Goal: Transaction & Acquisition: Purchase product/service

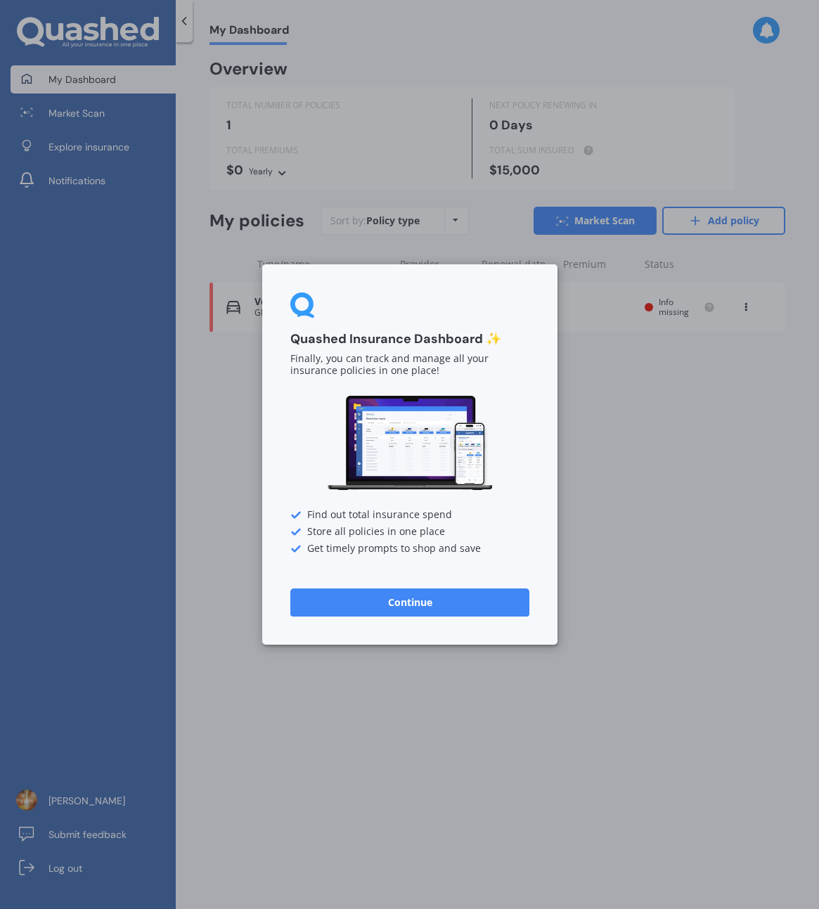
click at [428, 596] on button "Continue" at bounding box center [409, 602] width 239 height 28
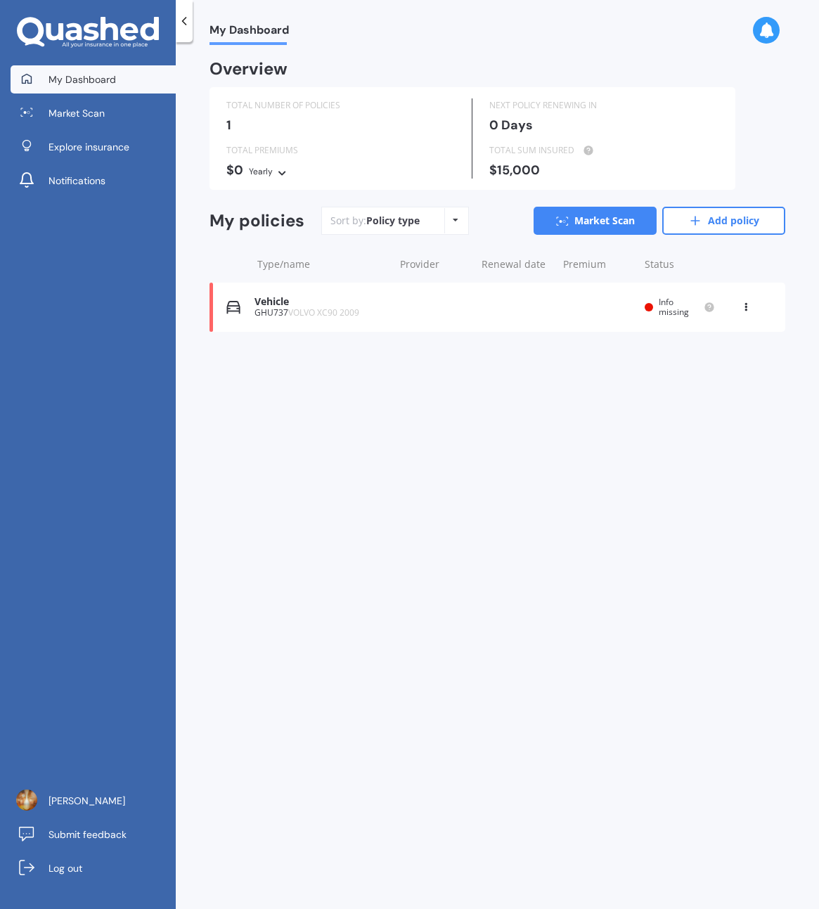
click at [744, 303] on icon at bounding box center [746, 304] width 10 height 8
click at [708, 359] on div "Delete" at bounding box center [714, 362] width 139 height 28
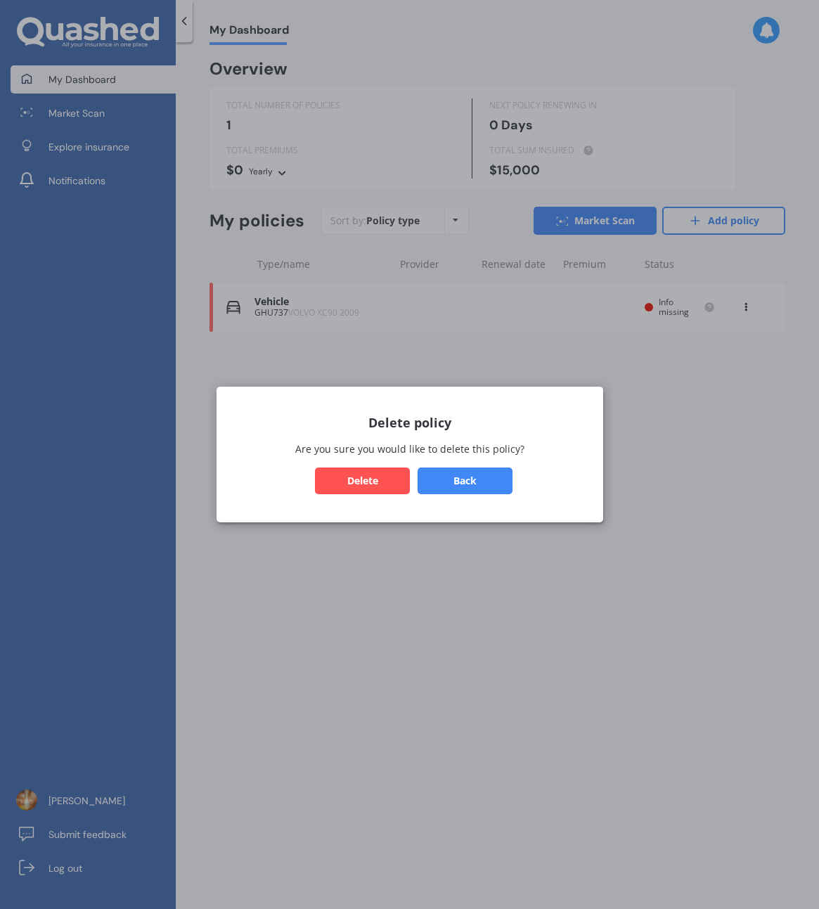
click at [388, 483] on button "Delete" at bounding box center [362, 481] width 95 height 27
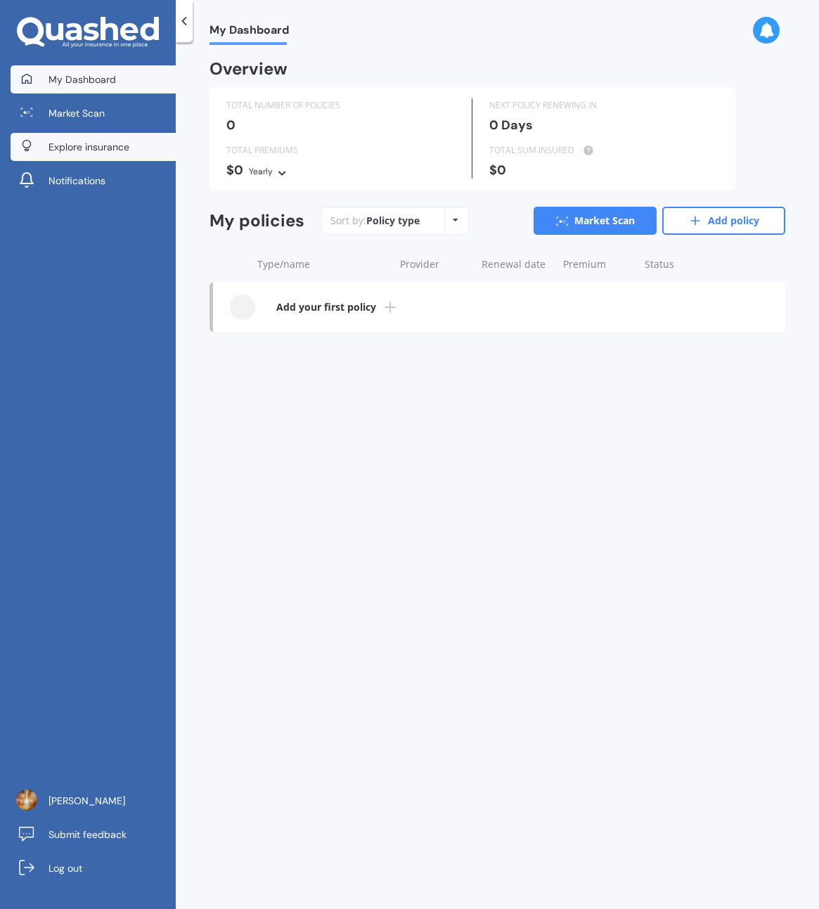
click at [90, 134] on link "Explore insurance" at bounding box center [93, 147] width 165 height 28
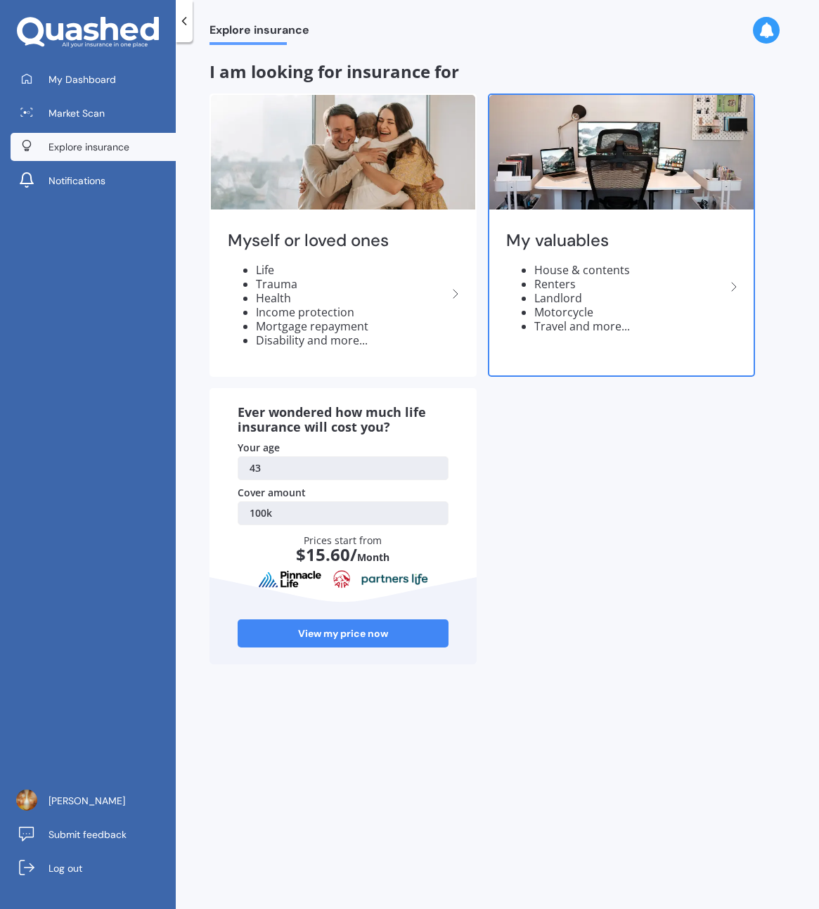
click at [602, 298] on li "Landlord" at bounding box center [629, 298] width 191 height 14
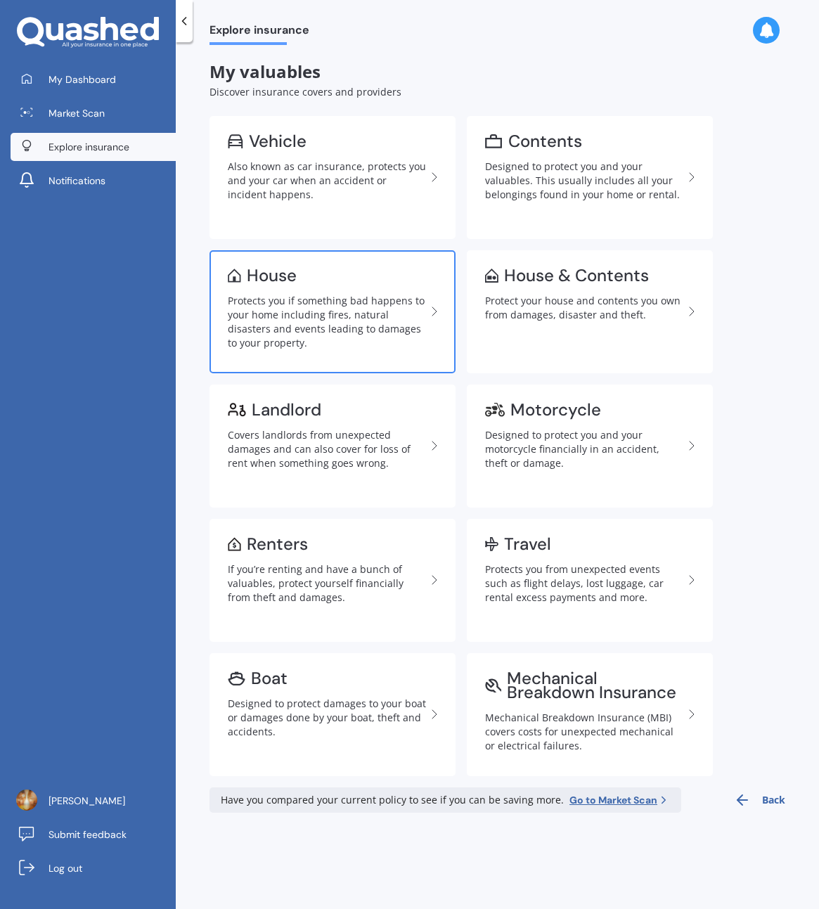
click at [370, 271] on div "House" at bounding box center [327, 276] width 198 height 14
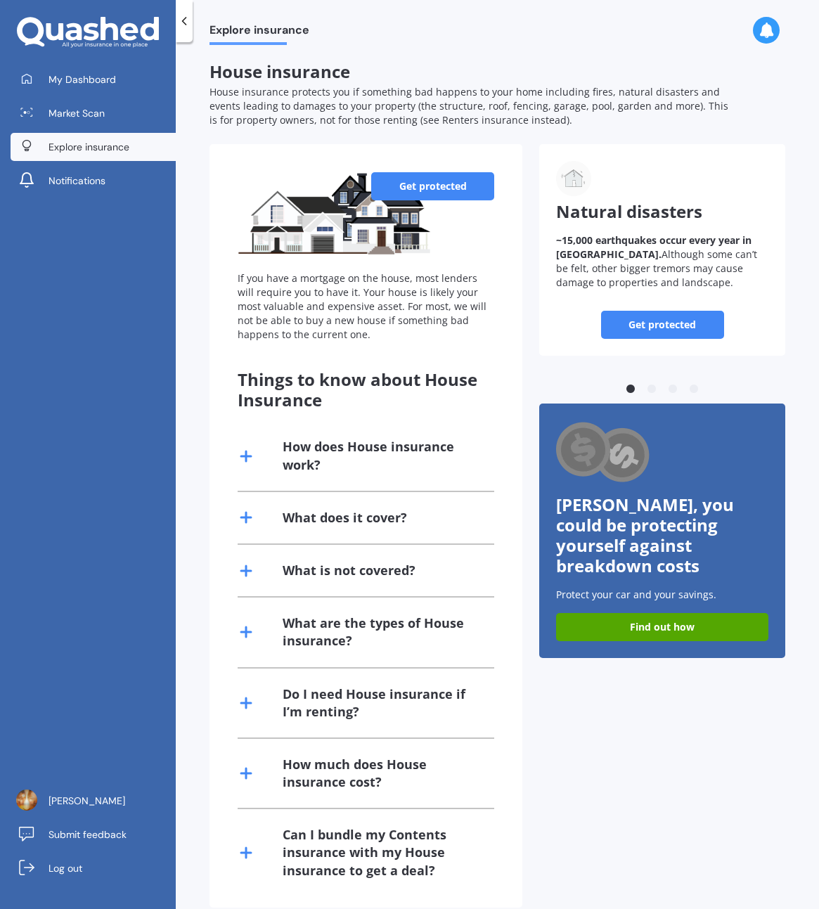
click at [397, 189] on link "Get protected" at bounding box center [432, 186] width 123 height 28
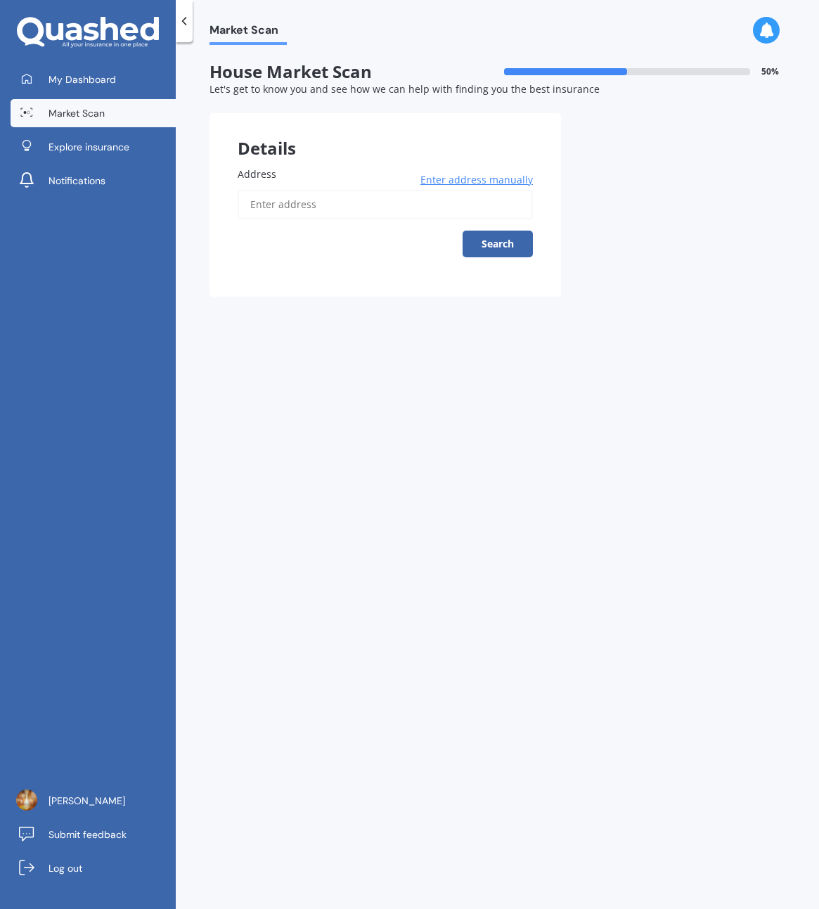
click at [307, 203] on input "Address" at bounding box center [385, 205] width 295 height 30
type input "[STREET_ADDRESS]"
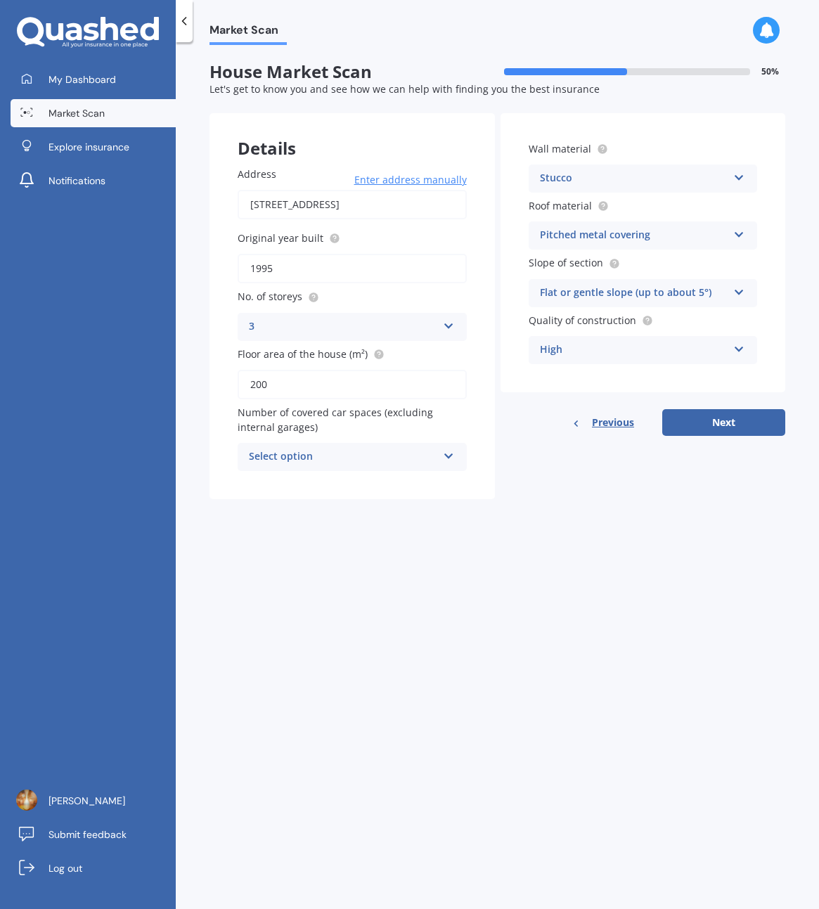
click at [288, 390] on input "200" at bounding box center [352, 385] width 229 height 30
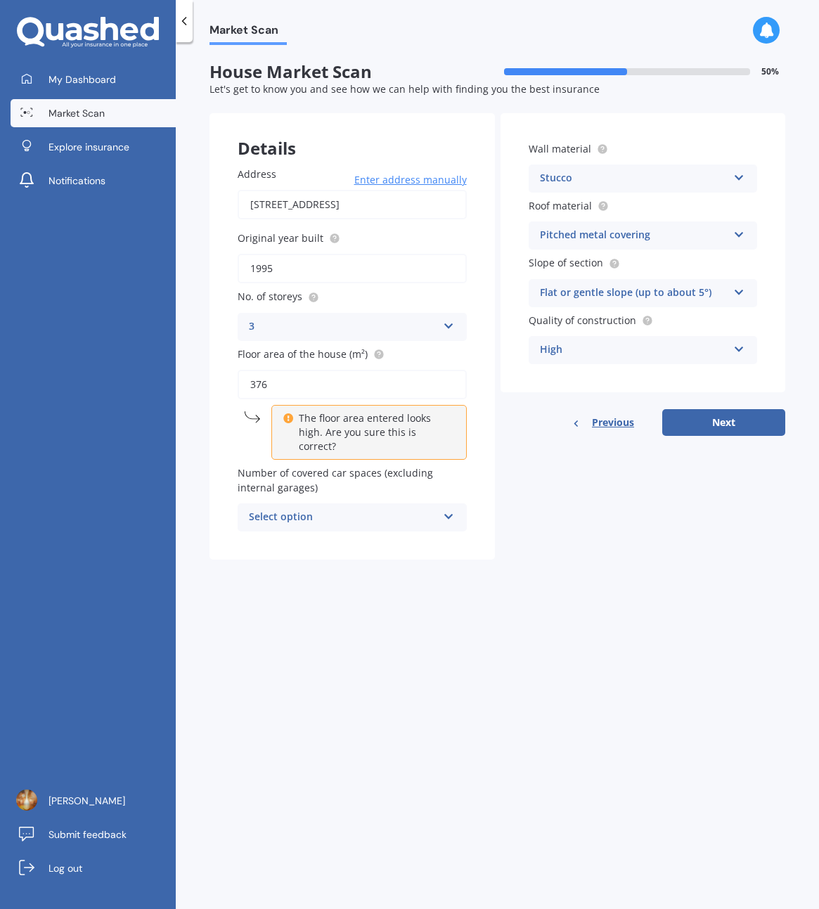
type input "376"
click at [218, 428] on div "Address [STREET_ADDRESS] Enter address manually Search Original year built 1995…" at bounding box center [352, 350] width 285 height 422
click at [304, 516] on div "Select option" at bounding box center [343, 517] width 188 height 17
click at [553, 546] on div "Details Address [STREET_ADDRESS] Enter address manually Search Original year bu…" at bounding box center [498, 336] width 576 height 447
click at [598, 296] on div "Flat or gentle slope (up to about 5°)" at bounding box center [634, 293] width 188 height 17
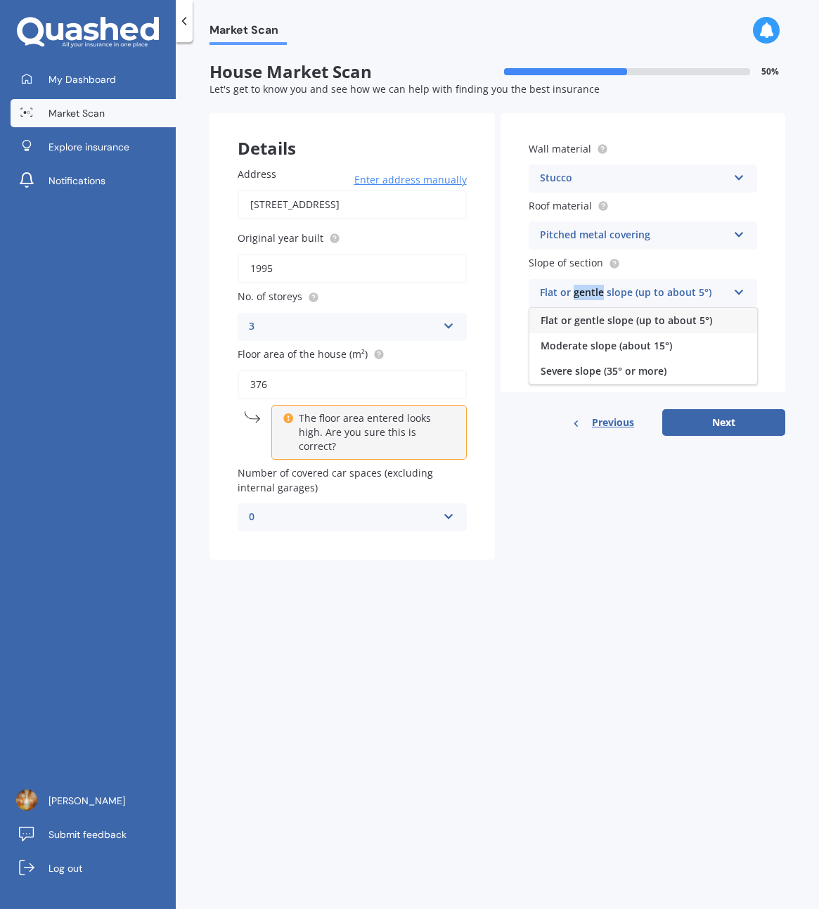
click at [598, 296] on div "Flat or gentle slope (up to about 5°)" at bounding box center [634, 293] width 188 height 17
click at [593, 349] on div "High" at bounding box center [634, 350] width 188 height 17
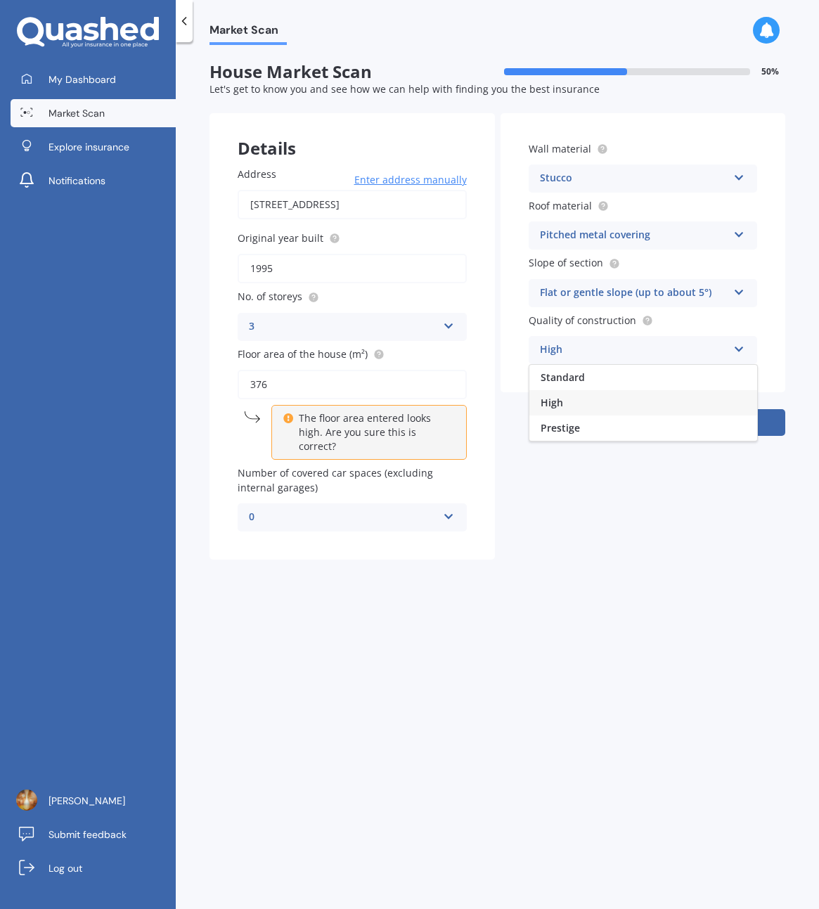
click at [574, 428] on span "Prestige" at bounding box center [560, 427] width 39 height 13
click at [708, 422] on button "Next" at bounding box center [723, 422] width 123 height 27
select select "04"
select select "06"
select select "1982"
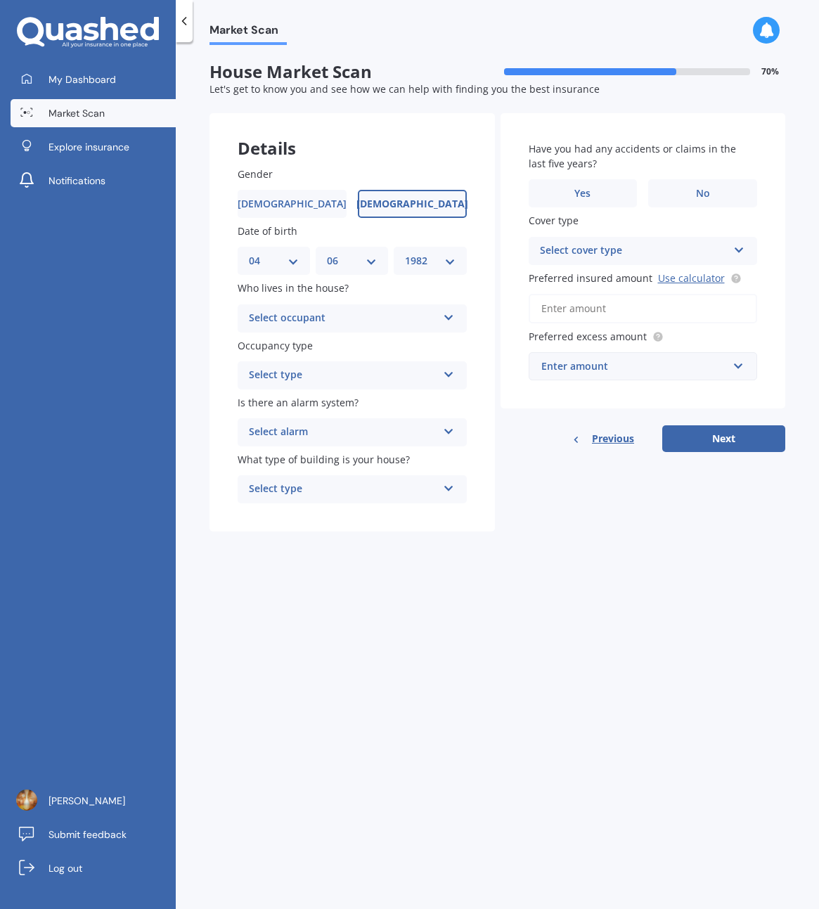
click at [312, 311] on div "Select occupant" at bounding box center [343, 318] width 188 height 17
click at [305, 340] on div "Owner" at bounding box center [352, 345] width 228 height 25
click at [303, 368] on div "Select type" at bounding box center [343, 375] width 188 height 17
click at [297, 394] on div "Permanent" at bounding box center [352, 402] width 228 height 25
click at [300, 428] on div "Select alarm" at bounding box center [343, 432] width 188 height 17
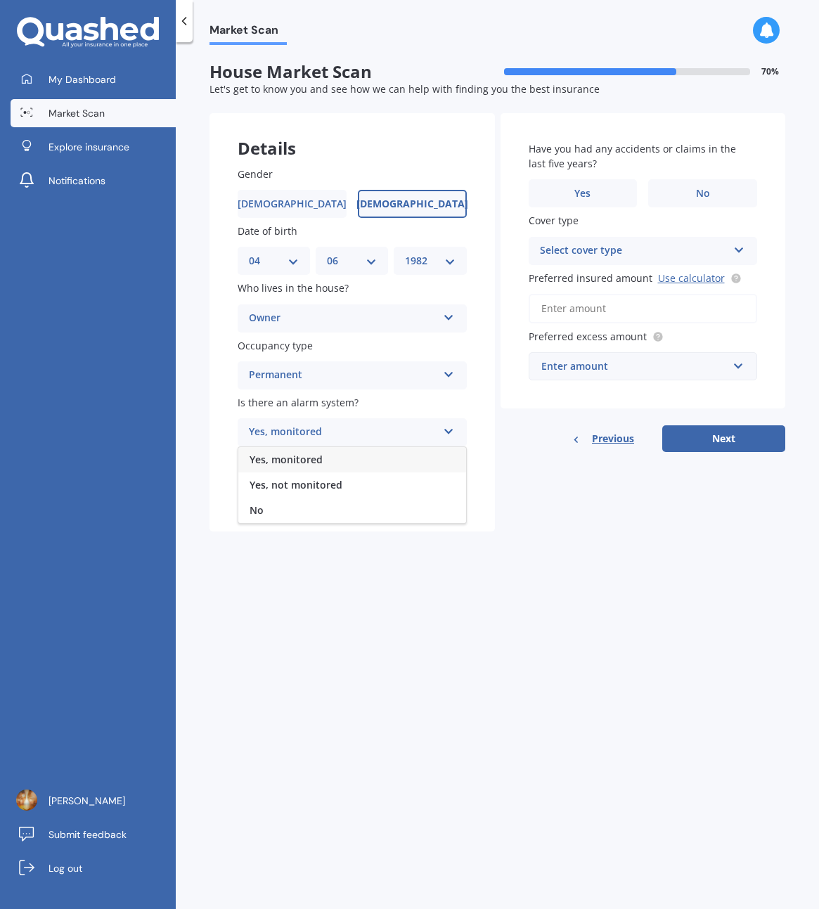
click at [284, 505] on div "No" at bounding box center [352, 510] width 228 height 25
click at [304, 491] on div "Select type" at bounding box center [343, 489] width 188 height 17
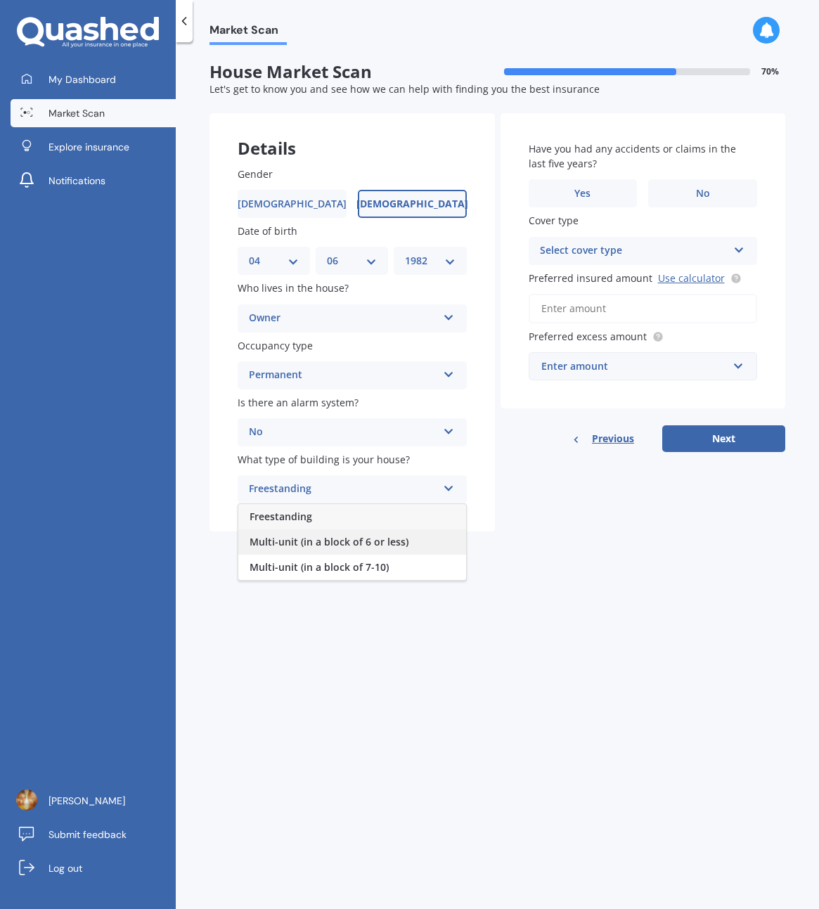
click at [326, 541] on span "Multi-unit (in a block of 6 or less)" at bounding box center [329, 541] width 159 height 13
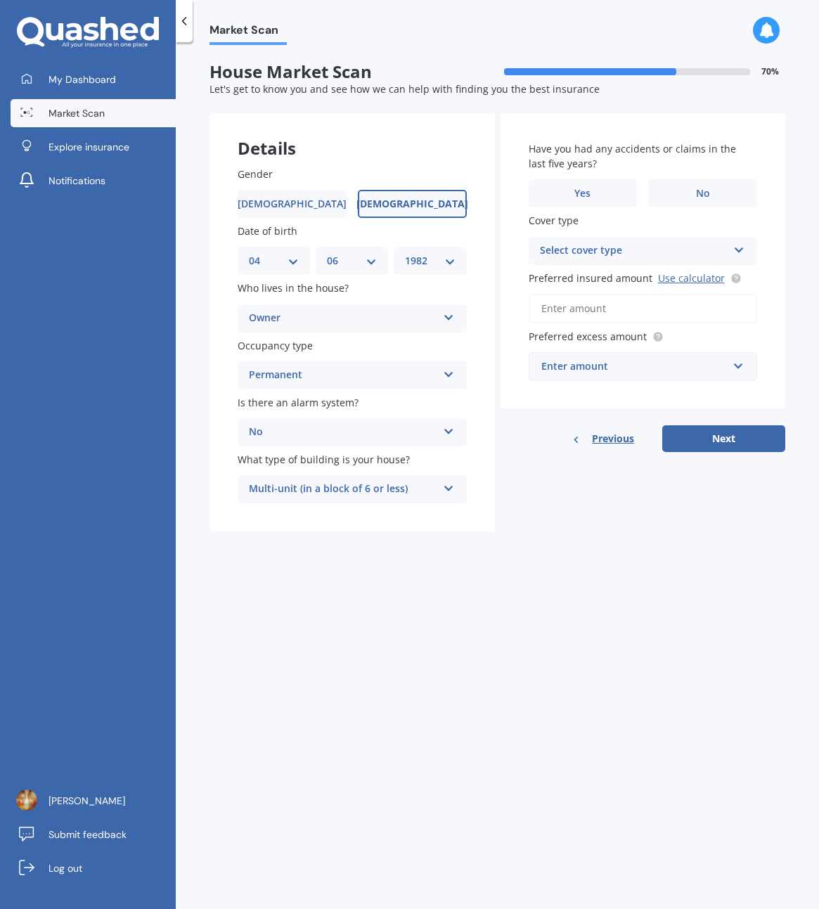
drag, startPoint x: 495, startPoint y: 554, endPoint x: 487, endPoint y: 557, distance: 8.9
click at [494, 554] on div "Market Scan House Market Scan 70 % Let's get to know you and see how we can hel…" at bounding box center [497, 478] width 643 height 867
click at [683, 200] on label "No" at bounding box center [702, 193] width 109 height 28
click at [0, 0] on input "No" at bounding box center [0, 0] width 0 height 0
click at [644, 243] on div "Select cover type" at bounding box center [634, 251] width 188 height 17
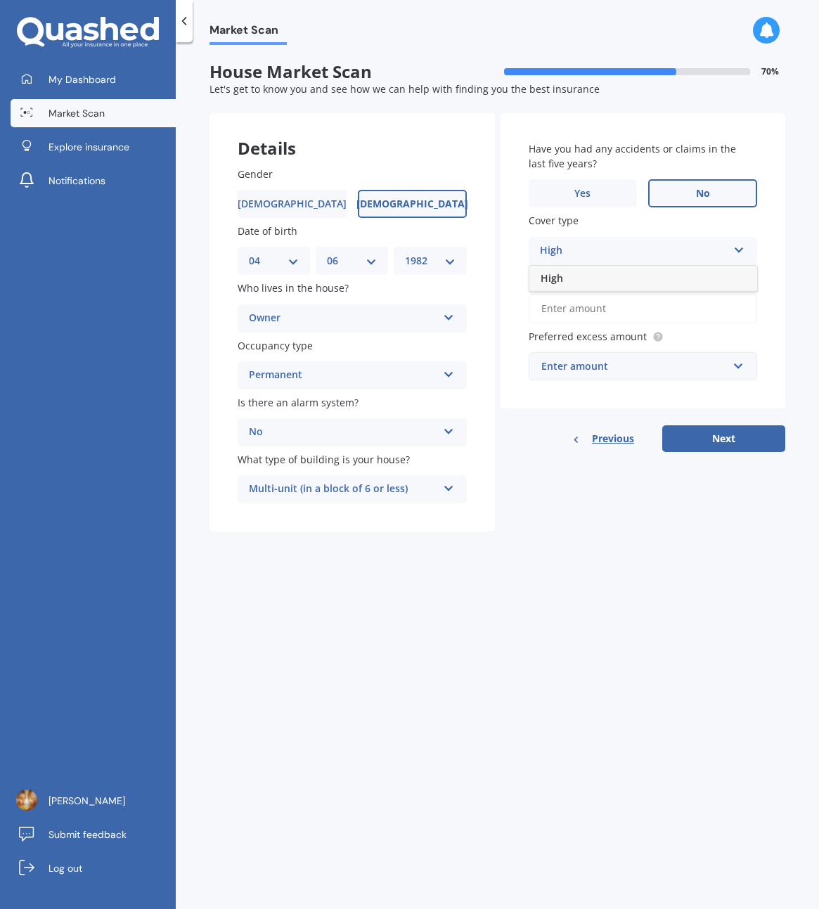
click at [626, 281] on div "High" at bounding box center [643, 278] width 228 height 25
click at [603, 318] on input "Preferred insured amount Use calculator" at bounding box center [643, 309] width 229 height 30
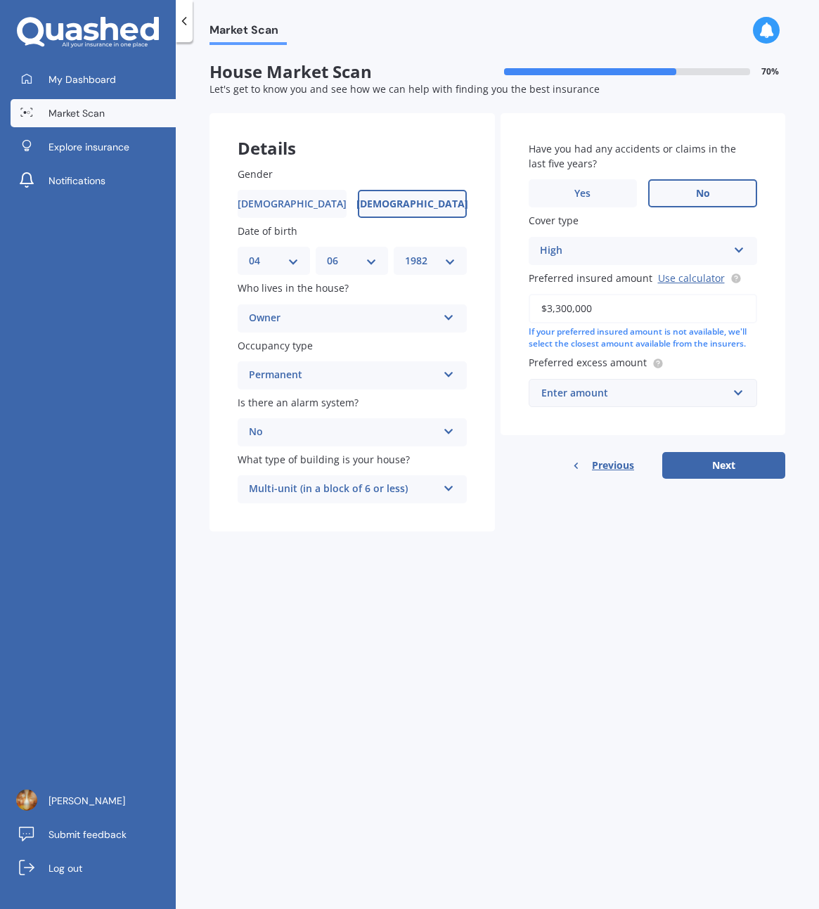
type input "$3,300,000"
click at [612, 387] on div "Enter amount" at bounding box center [634, 392] width 187 height 15
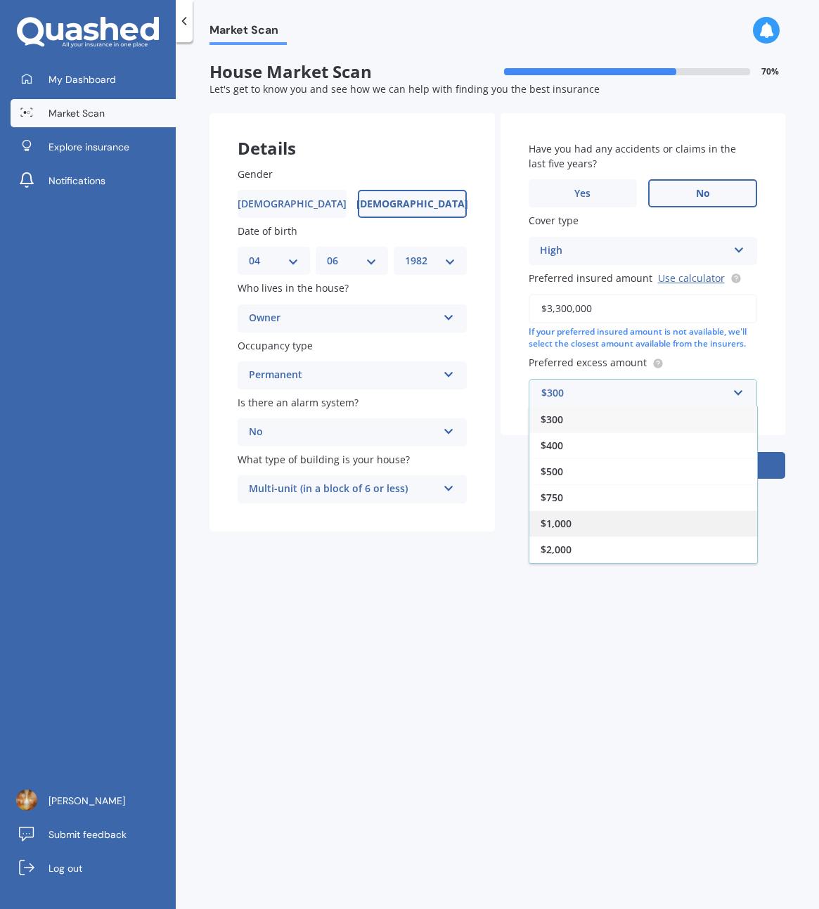
click at [561, 517] on span "$1,000" at bounding box center [556, 523] width 31 height 13
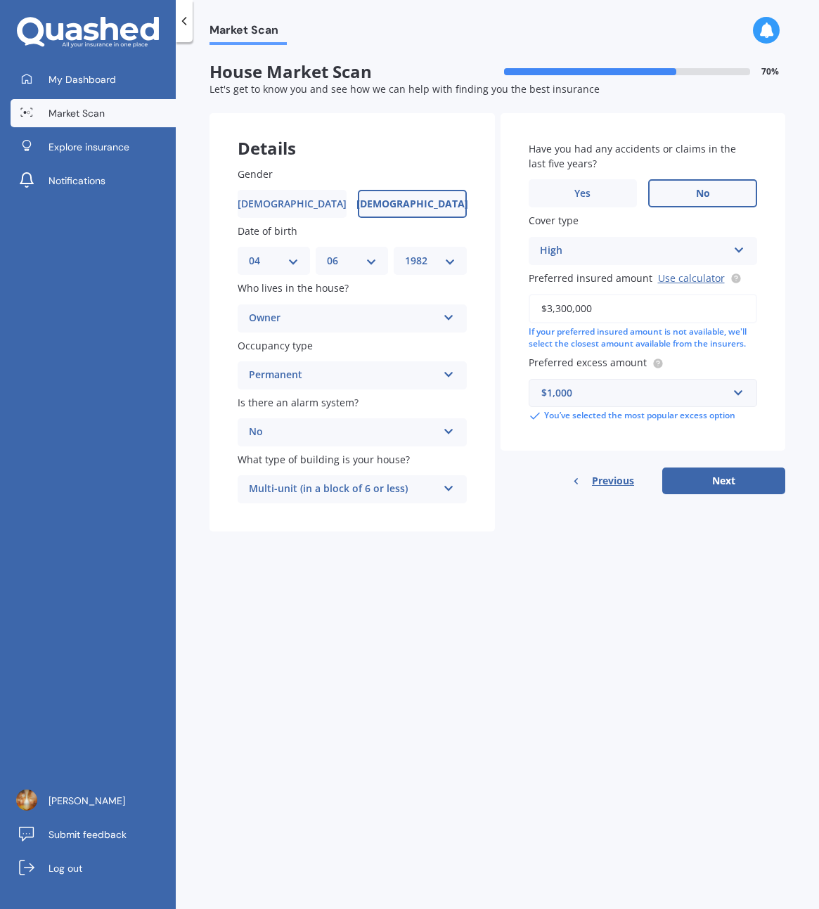
click at [566, 508] on div "Details Gender [DEMOGRAPHIC_DATA] [DEMOGRAPHIC_DATA] Date of birth DD 01 02 03 …" at bounding box center [498, 322] width 576 height 419
click at [695, 482] on button "Next" at bounding box center [723, 481] width 123 height 27
select select "04"
select select "06"
select select "1982"
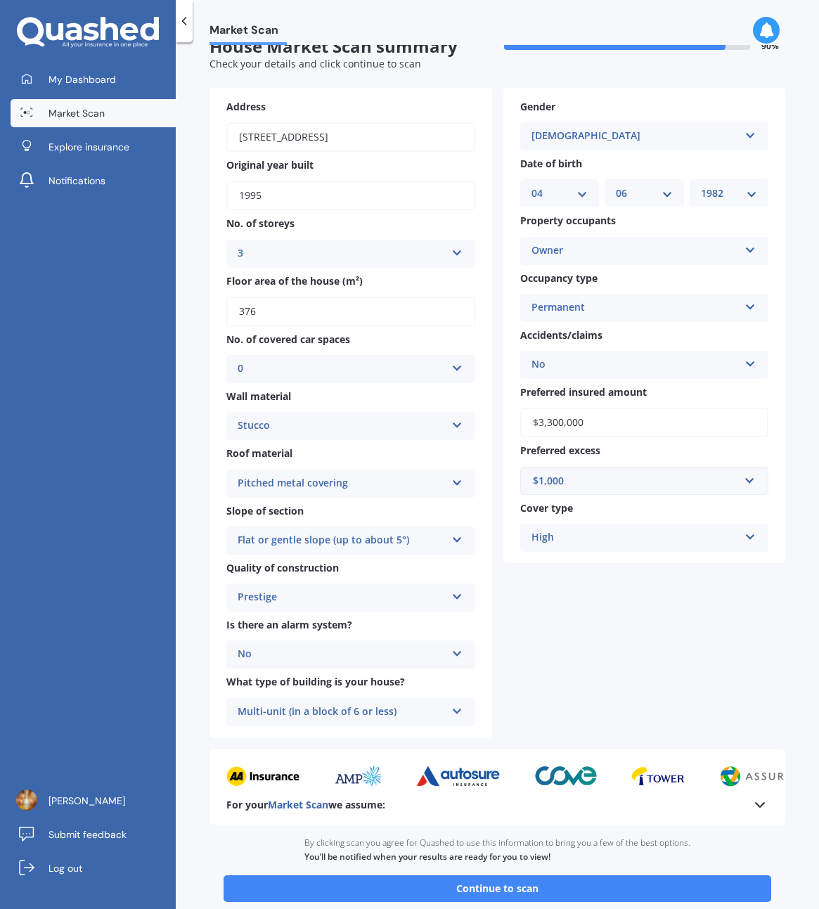
scroll to position [103, 0]
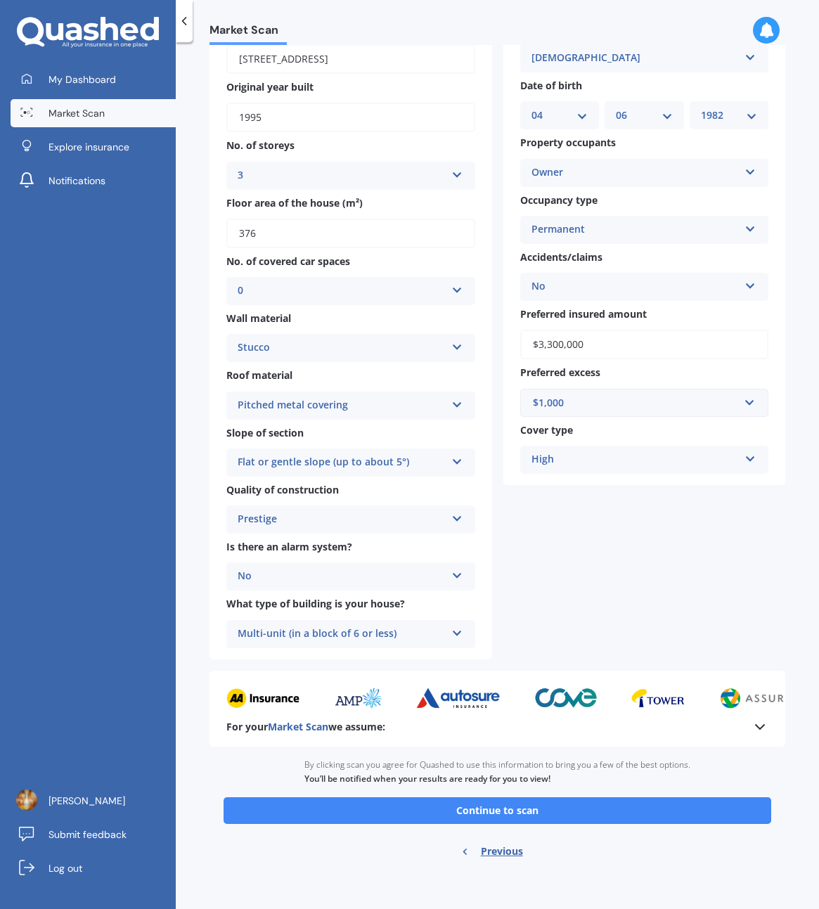
click at [569, 397] on div "$1,000" at bounding box center [636, 402] width 207 height 15
click at [558, 557] on span "$2,000" at bounding box center [547, 559] width 31 height 13
click at [557, 551] on div "Address [STREET_ADDRESS] Original year built 1995 No. of storeys 3 1 2 3 4 5+ F…" at bounding box center [498, 335] width 576 height 650
drag, startPoint x: 485, startPoint y: 806, endPoint x: 524, endPoint y: 790, distance: 42.2
click at [484, 806] on button "Continue to scan" at bounding box center [498, 810] width 548 height 27
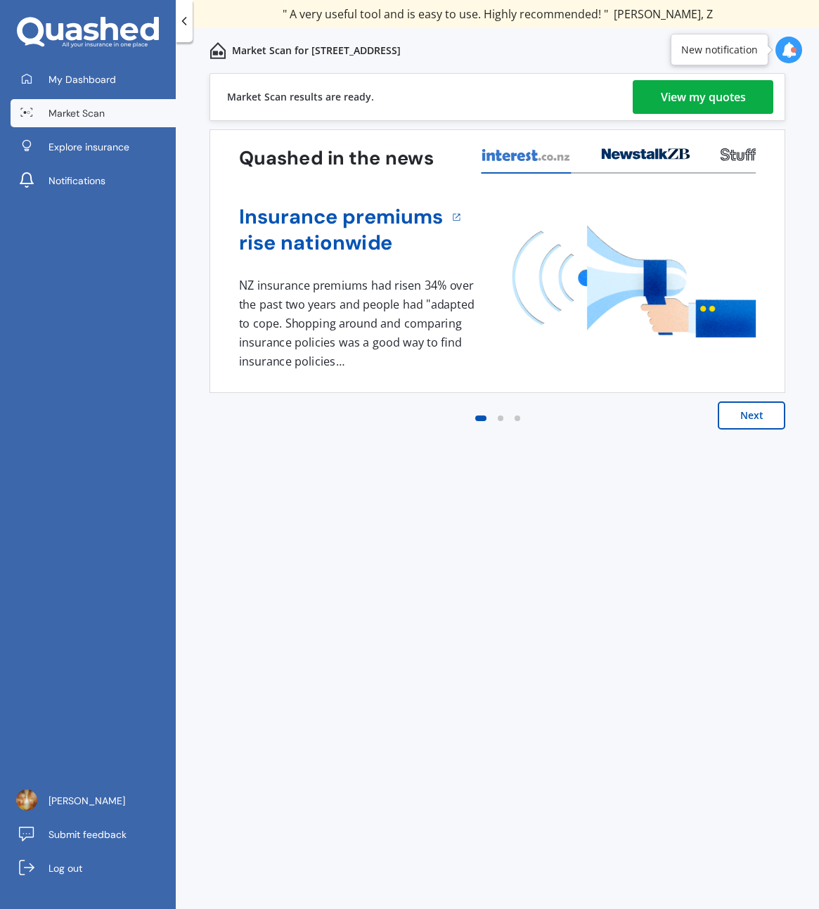
click at [731, 100] on div "View my quotes" at bounding box center [703, 97] width 85 height 34
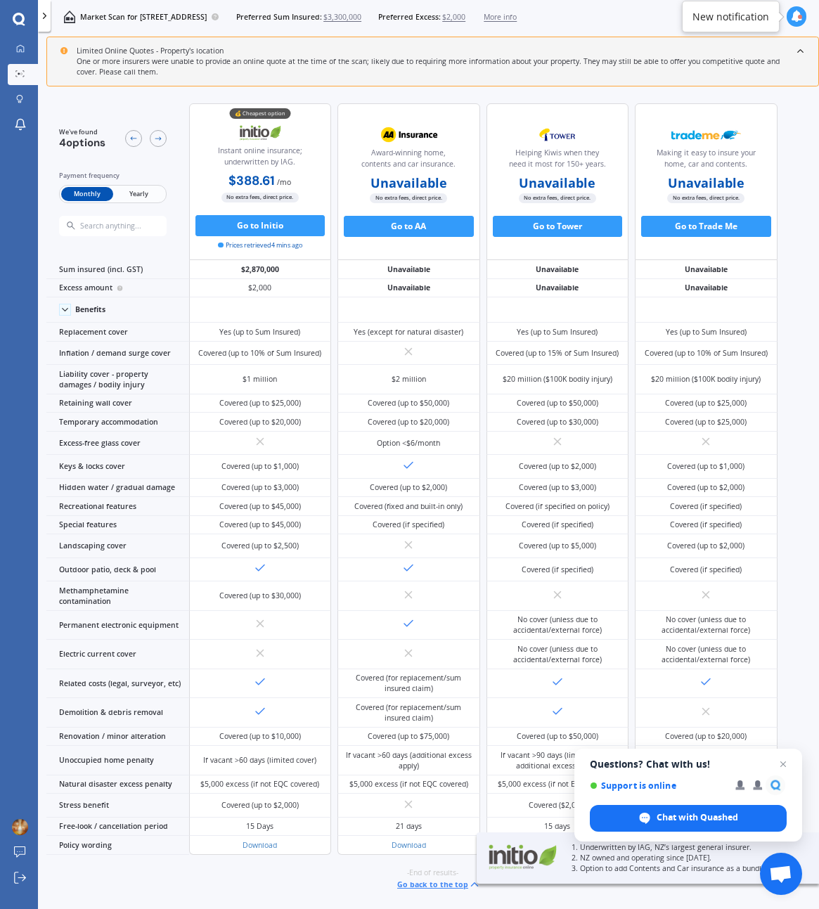
click at [124, 190] on span "Yearly" at bounding box center [138, 194] width 51 height 14
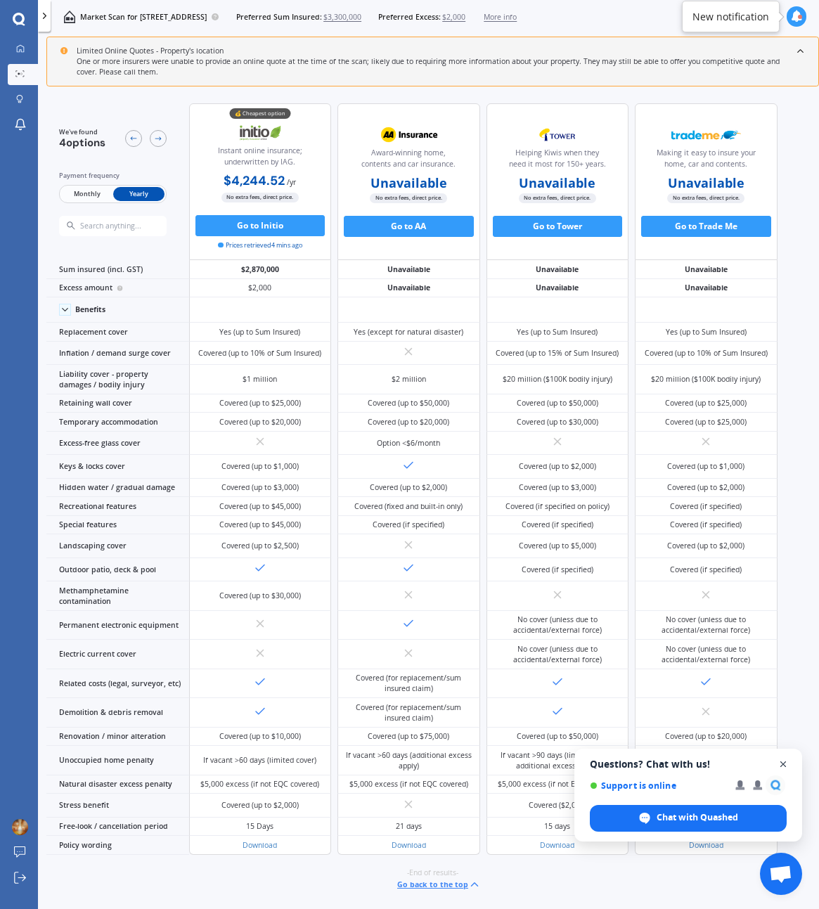
click at [782, 762] on span "Close chat" at bounding box center [784, 765] width 18 height 18
